Goal: Information Seeking & Learning: Find specific fact

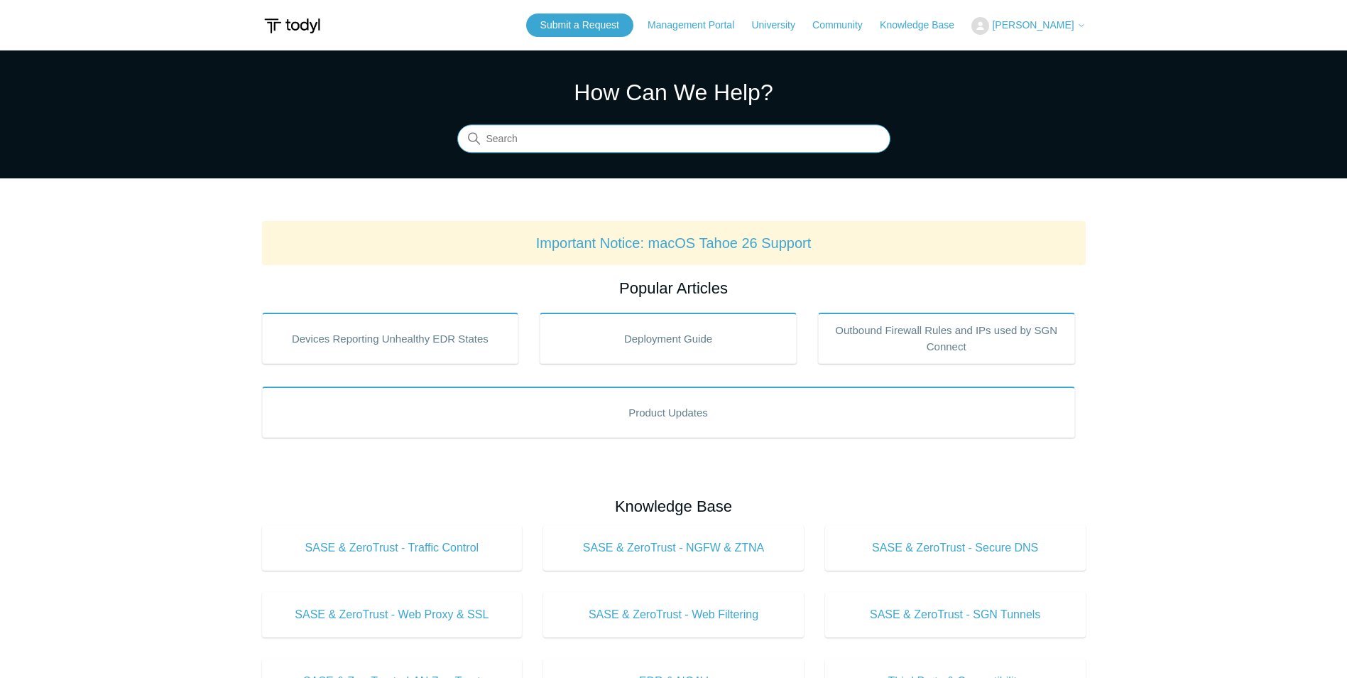
click at [558, 143] on input "Search" at bounding box center [673, 139] width 433 height 28
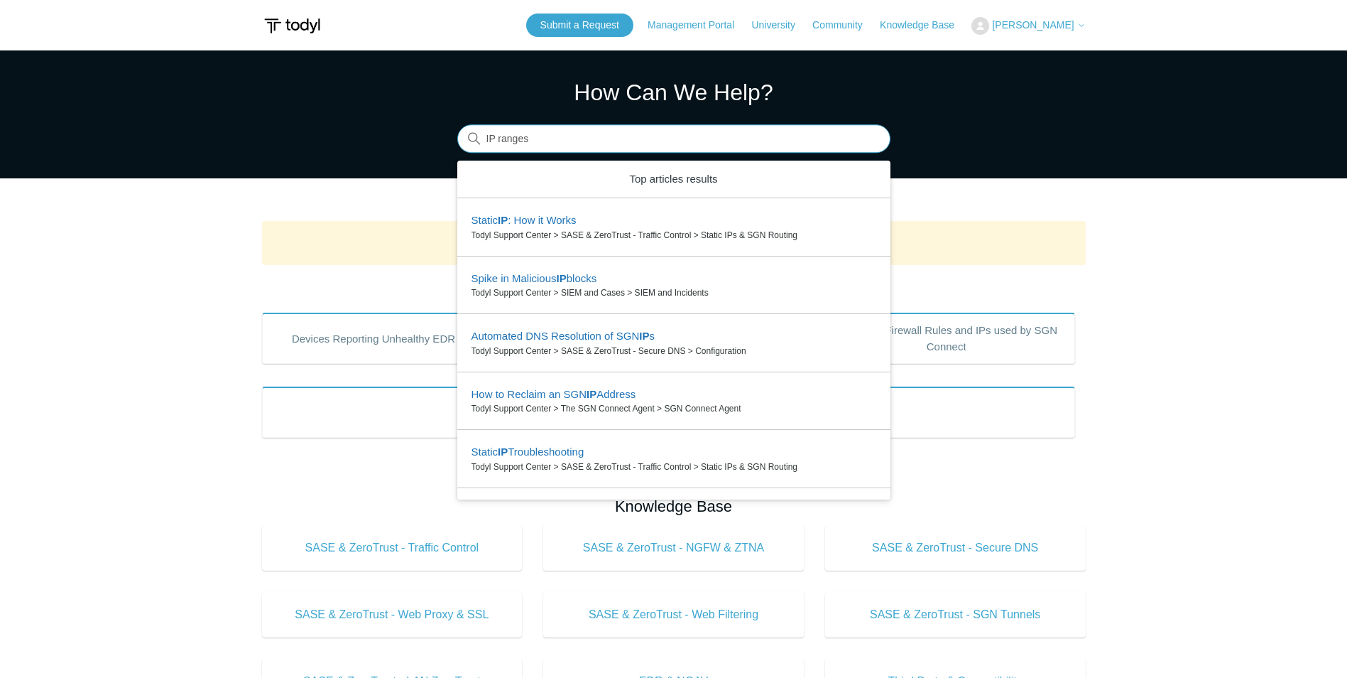
type input "IP ranges"
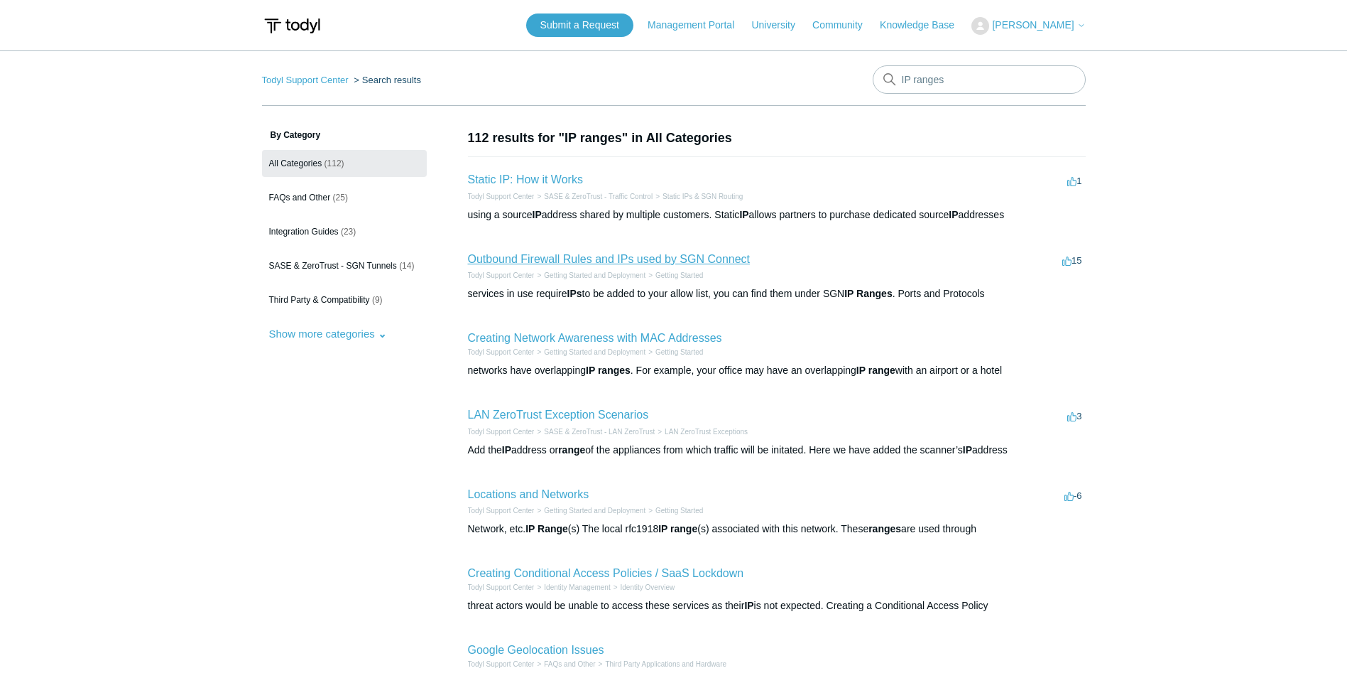
click at [580, 264] on link "Outbound Firewall Rules and IPs used by SGN Connect" at bounding box center [609, 259] width 283 height 12
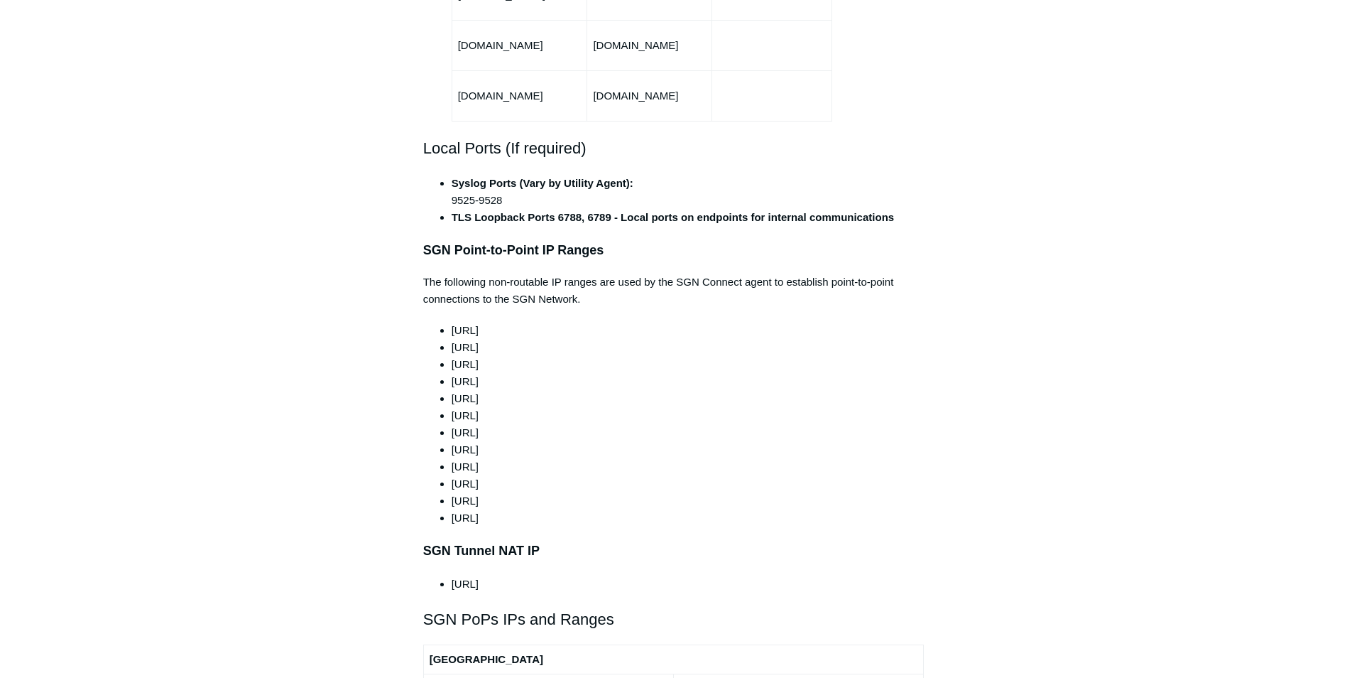
scroll to position [1208, 0]
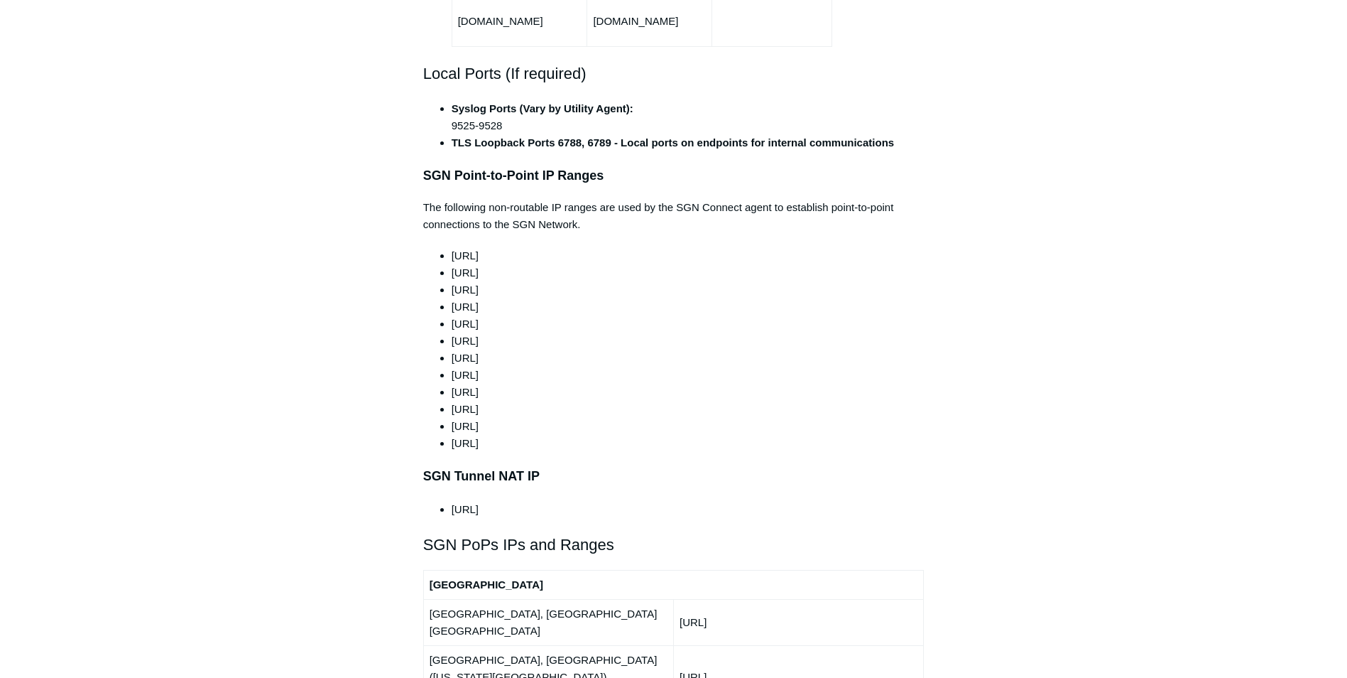
drag, startPoint x: 536, startPoint y: 411, endPoint x: 423, endPoint y: 229, distance: 214.7
click at [423, 229] on div "This article outlines the ports, protocols, and IP ranges used by the SGN. The …" at bounding box center [673, 613] width 501 height 3117
click at [734, 298] on li "[URL]" at bounding box center [688, 306] width 473 height 17
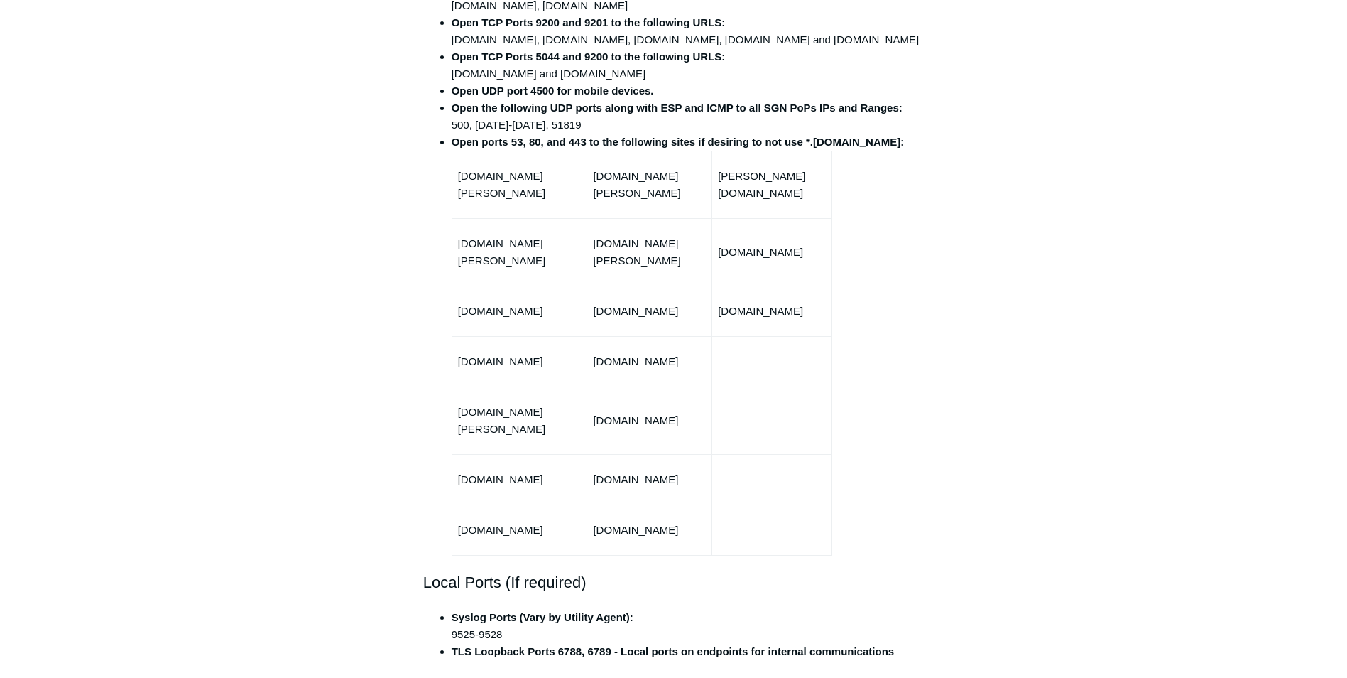
scroll to position [497, 0]
